Goal: Subscribe to service/newsletter

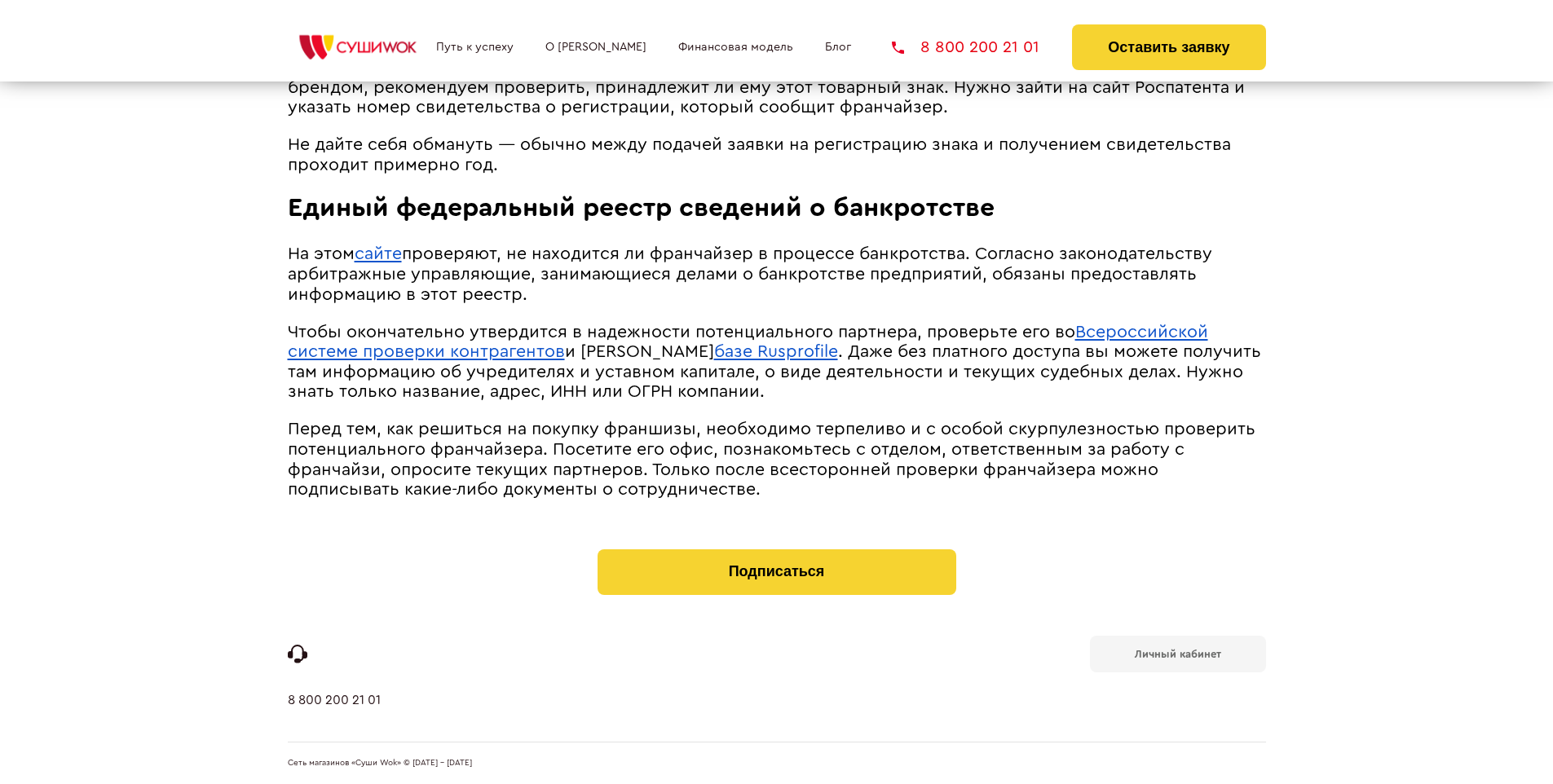
scroll to position [1638, 0]
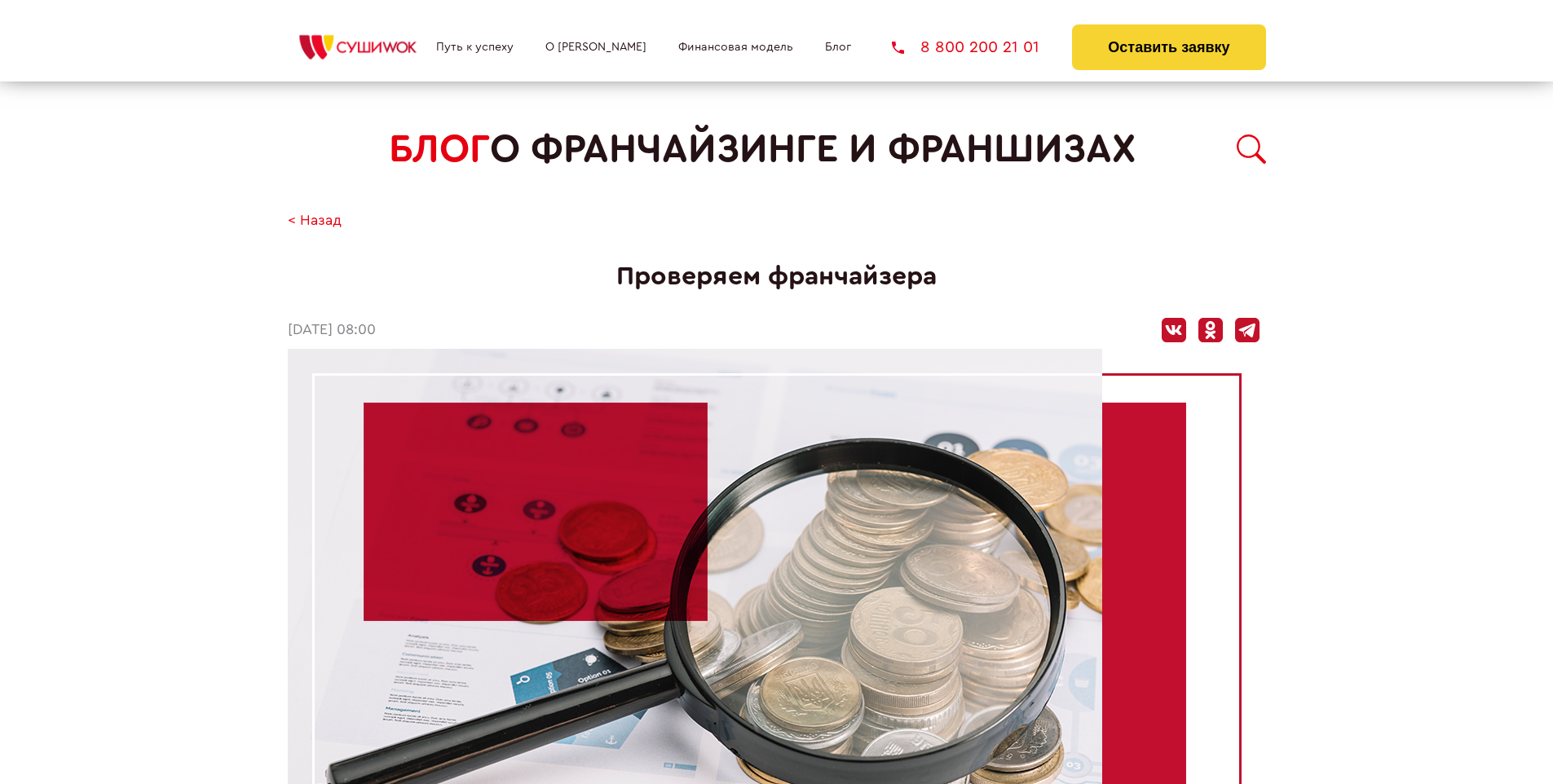
scroll to position [1678, 0]
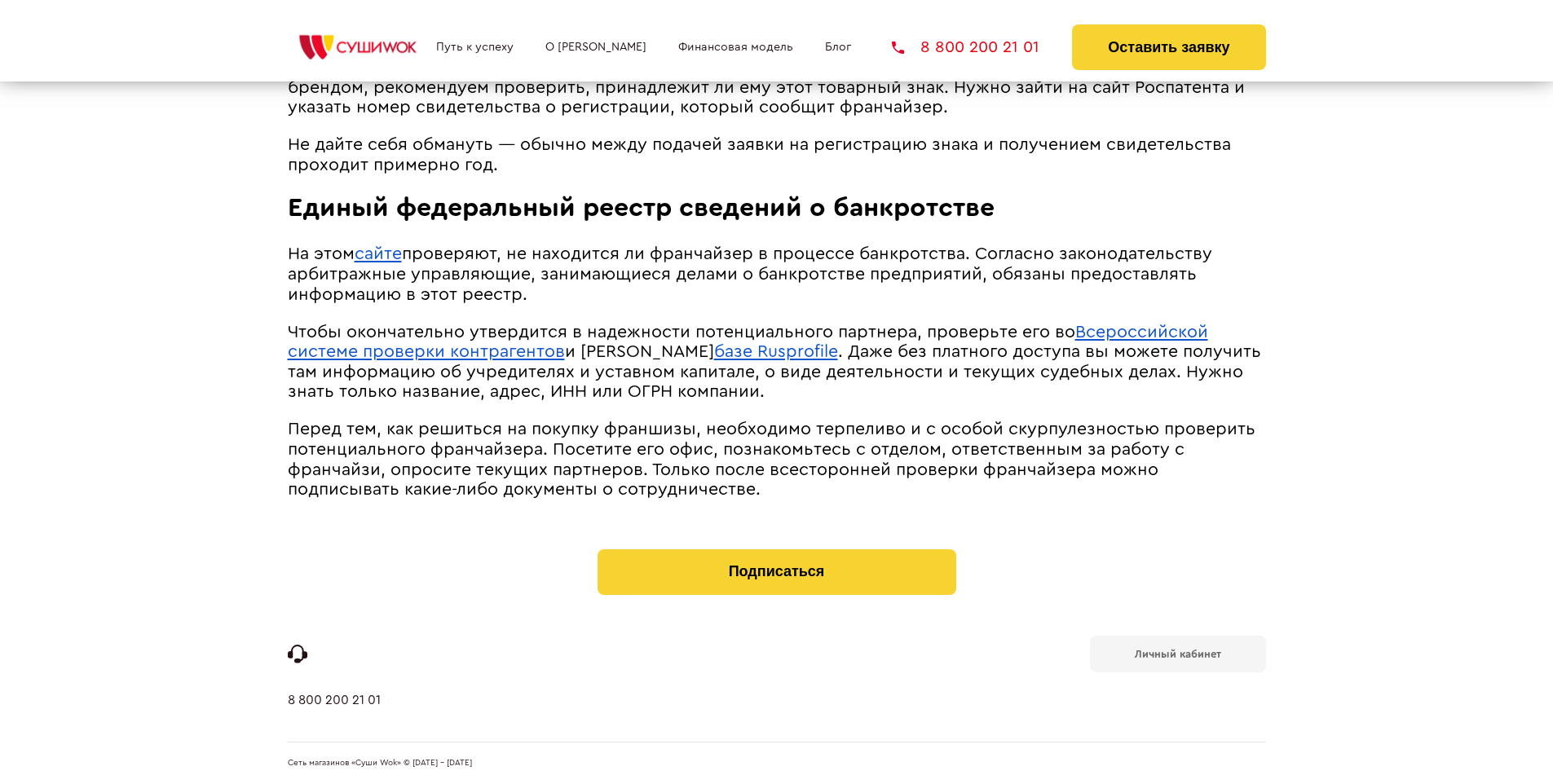
click at [1178, 651] on b "Личный кабинет" at bounding box center [1178, 653] width 86 height 11
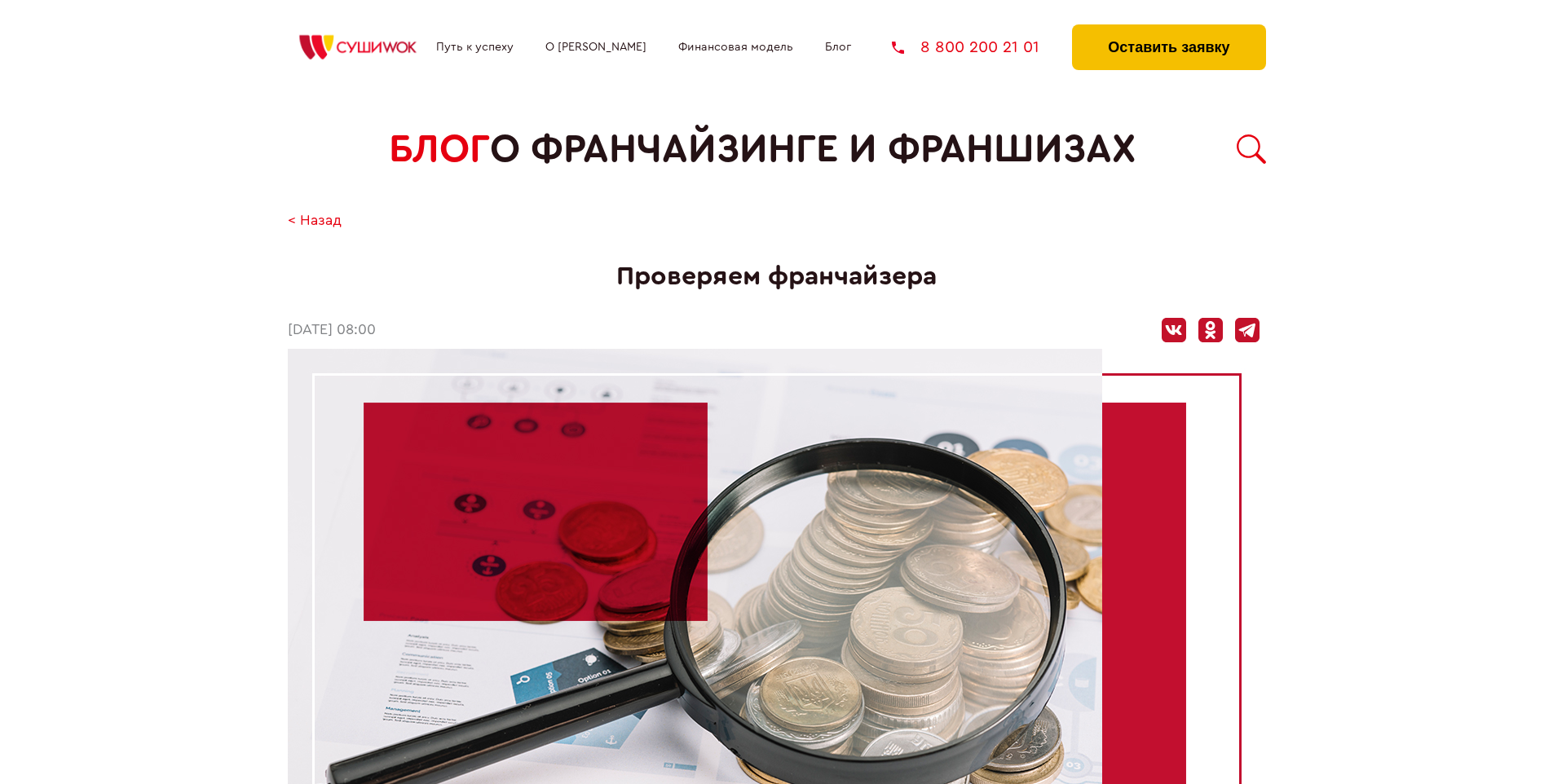
click at [1168, 28] on button "Оставить заявку" at bounding box center [1169, 47] width 194 height 45
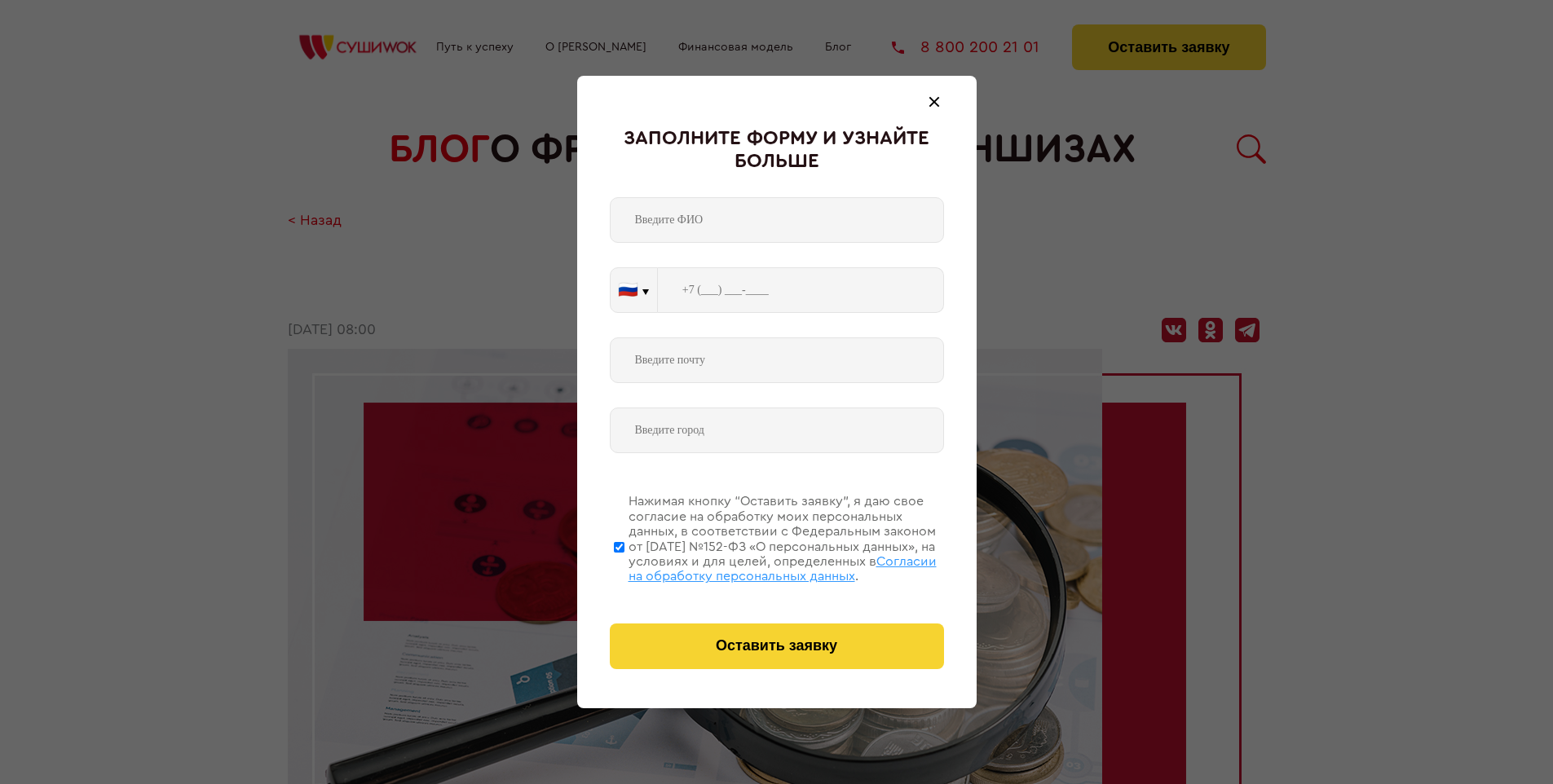
click at [756, 566] on span "Согласии на обработку персональных данных" at bounding box center [781, 569] width 308 height 28
click at [624, 566] on input "Нажимая кнопку “Оставить заявку”, я даю свое согласие на обработку моих персона…" at bounding box center [618, 546] width 11 height 131
checkbox input "false"
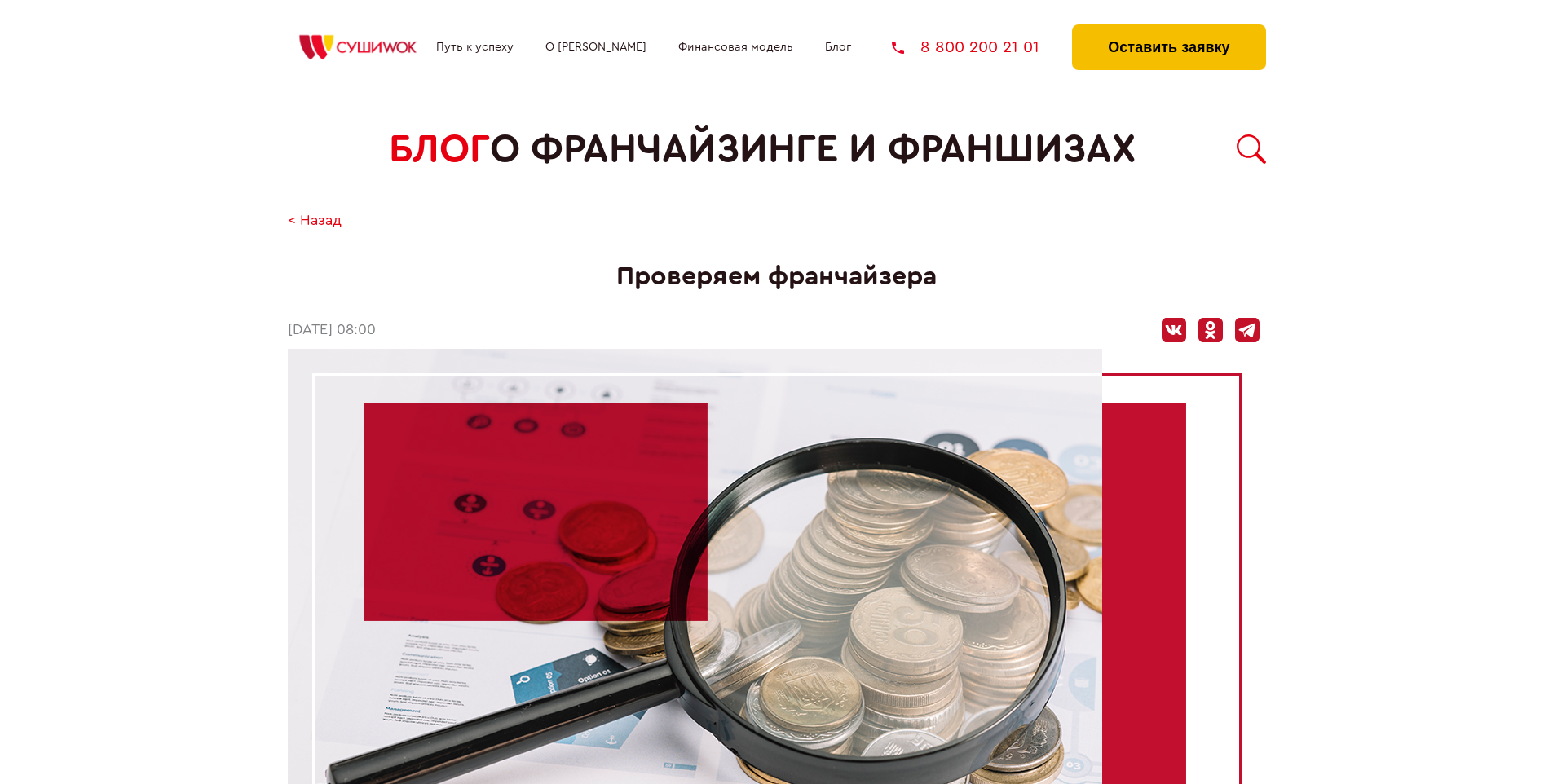
click at [1168, 28] on button "Оставить заявку" at bounding box center [1169, 47] width 194 height 45
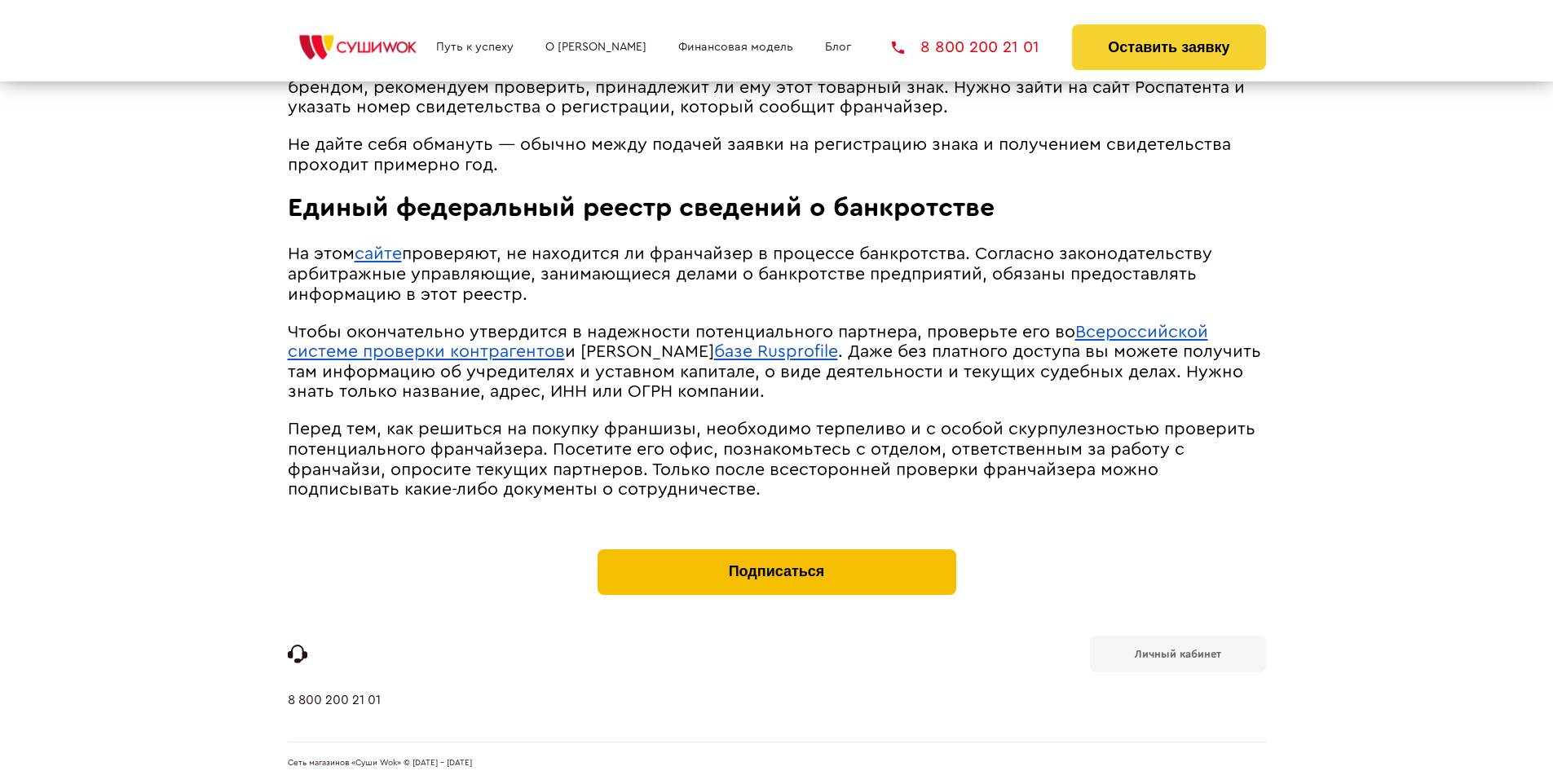
click at [776, 552] on button "Подписаться" at bounding box center [776, 572] width 359 height 45
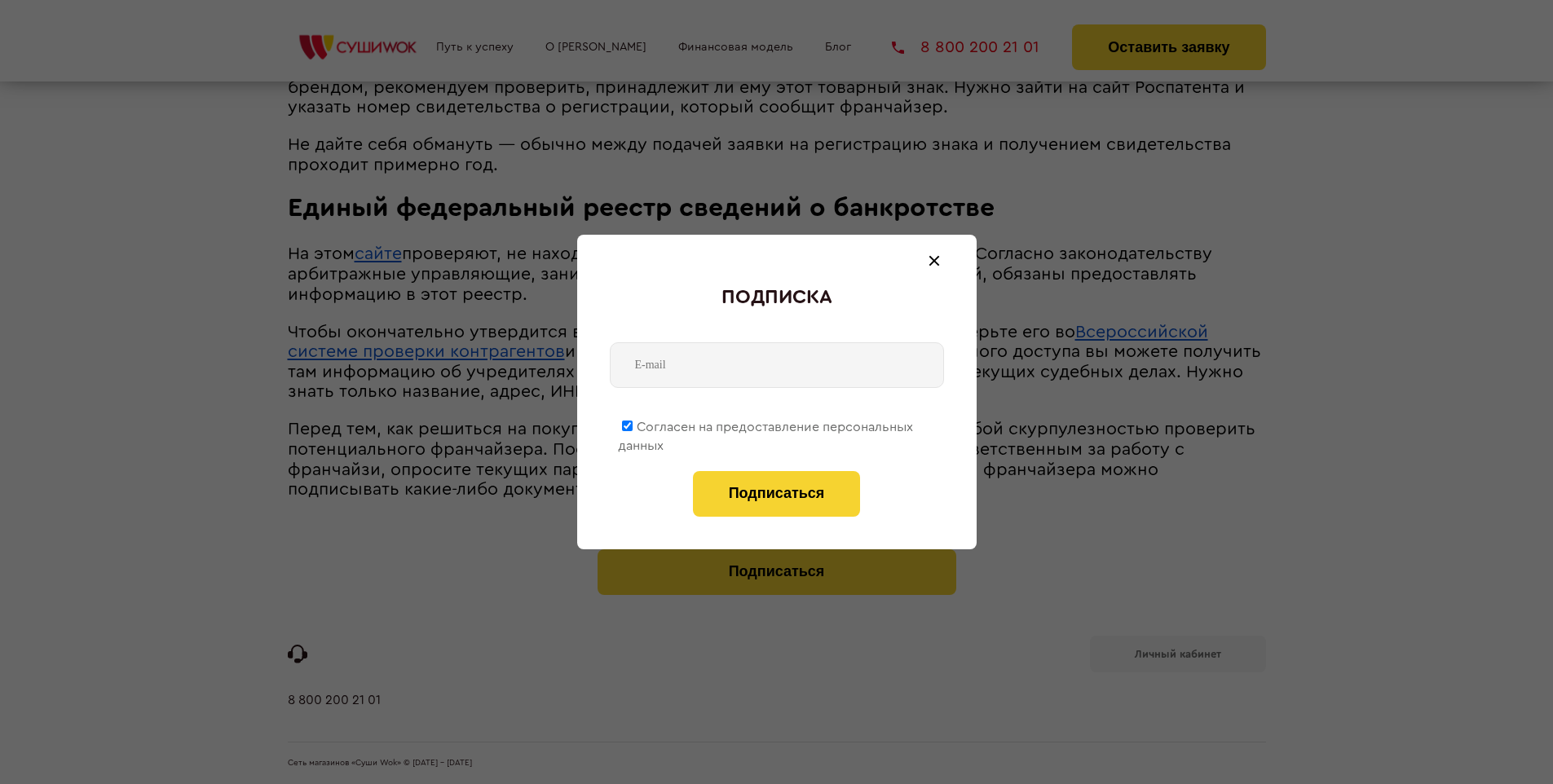
click at [767, 423] on span "Согласен на предоставление персональных данных" at bounding box center [766, 436] width 295 height 31
click at [633, 423] on input "Согласен на предоставление персональных данных" at bounding box center [627, 425] width 11 height 11
checkbox input "false"
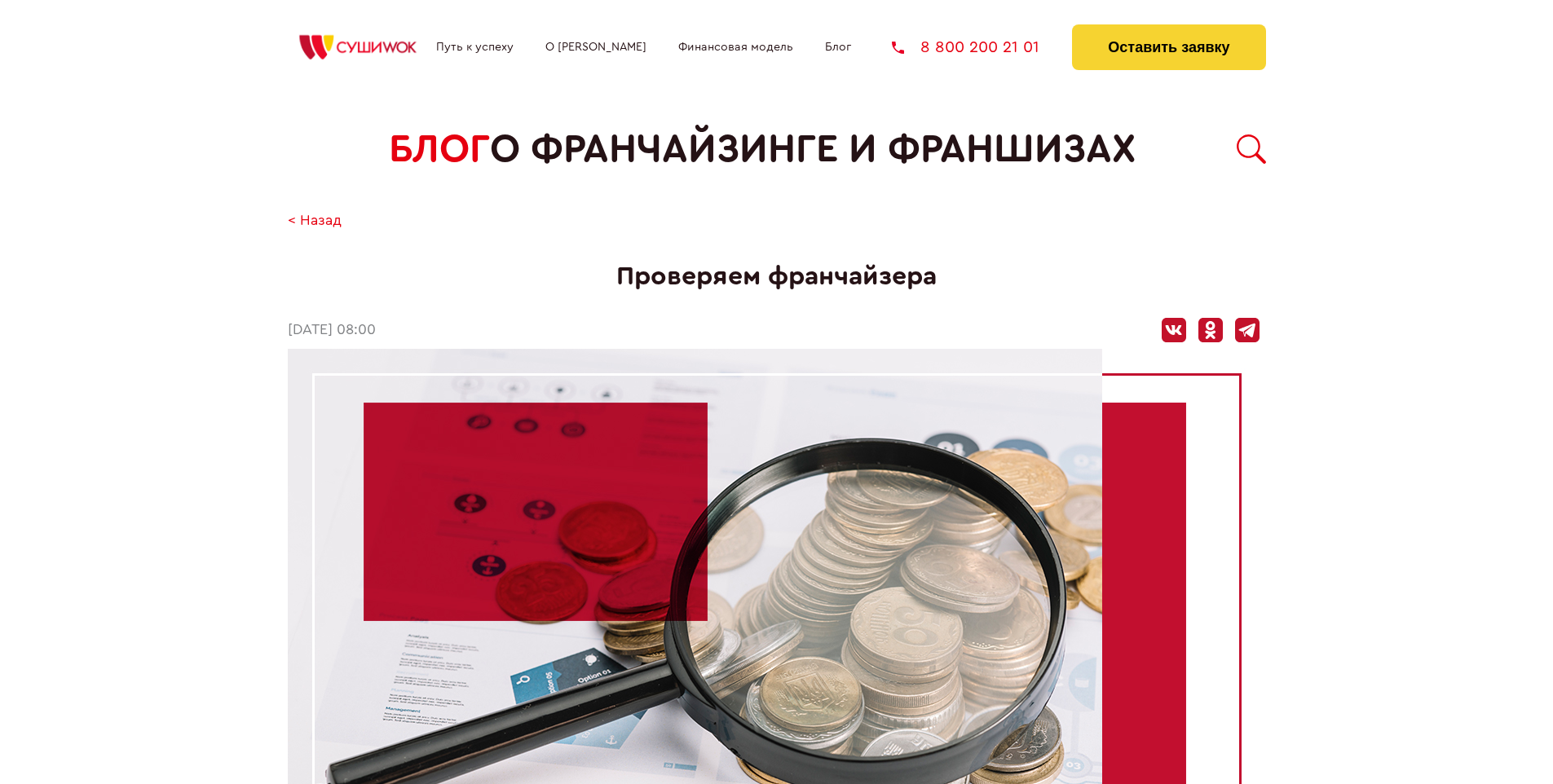
scroll to position [1678, 0]
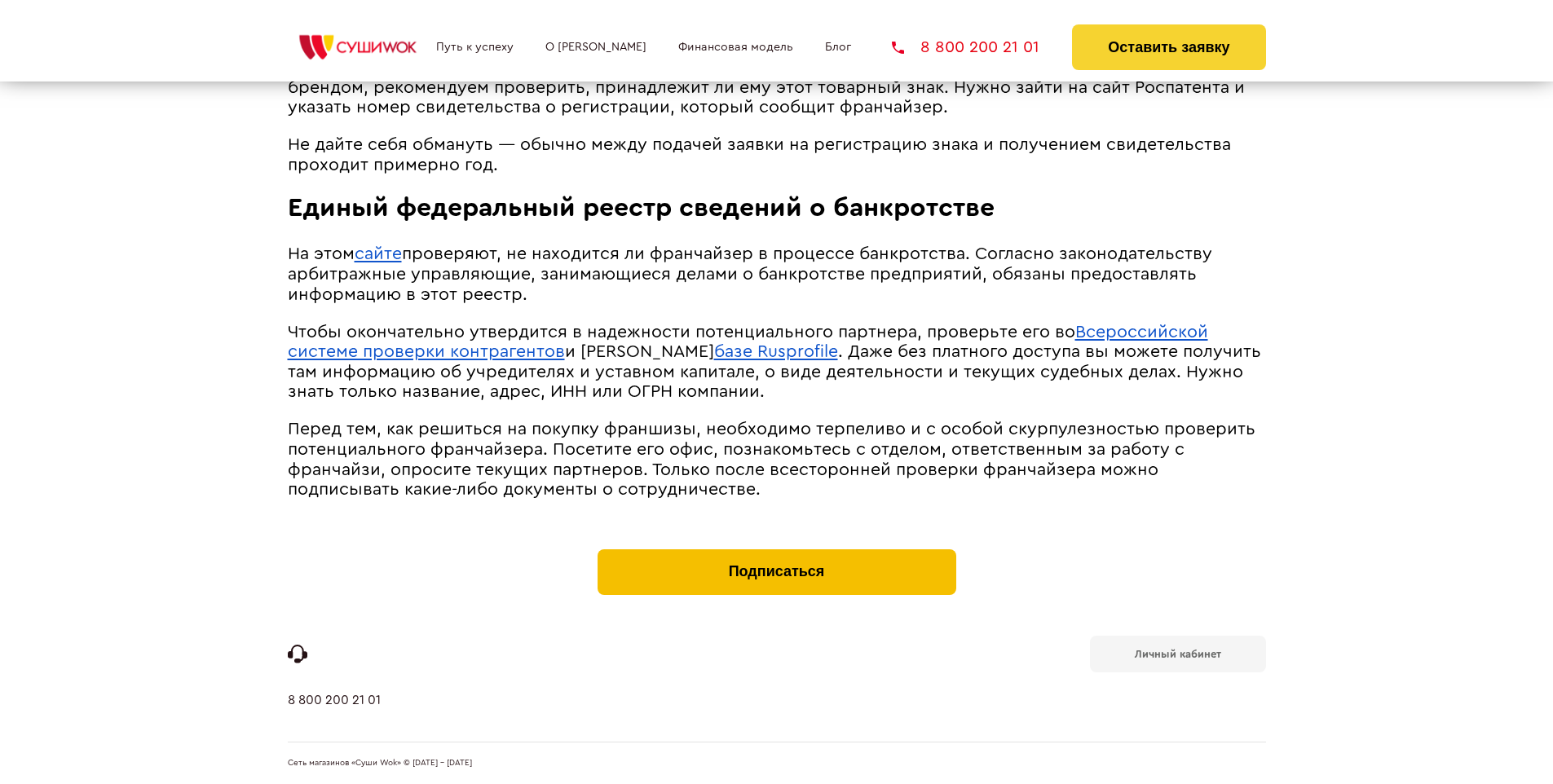
click at [776, 552] on button "Подписаться" at bounding box center [776, 572] width 359 height 45
